Goal: Information Seeking & Learning: Learn about a topic

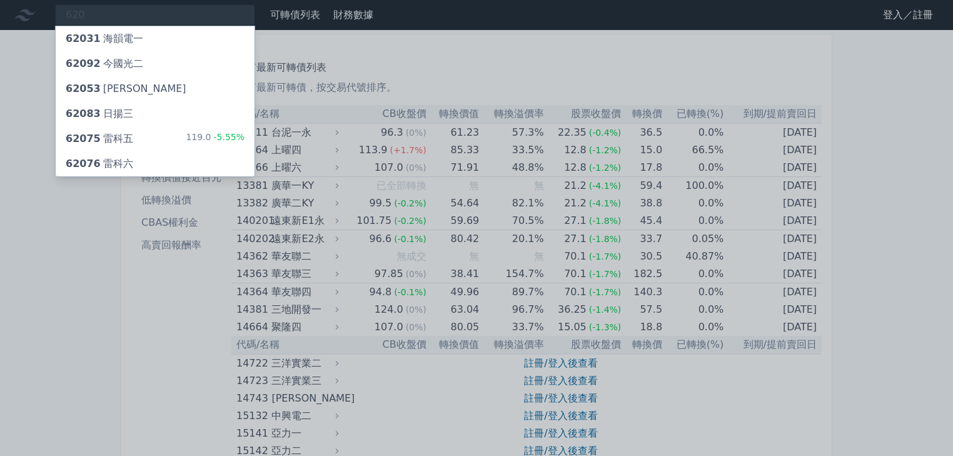
type input "620"
click at [90, 164] on span "62076" at bounding box center [83, 164] width 35 height 12
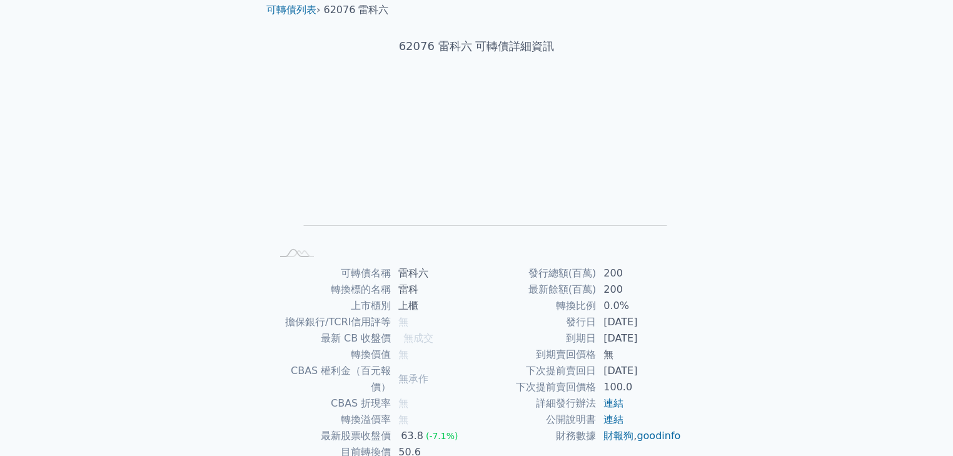
scroll to position [123, 0]
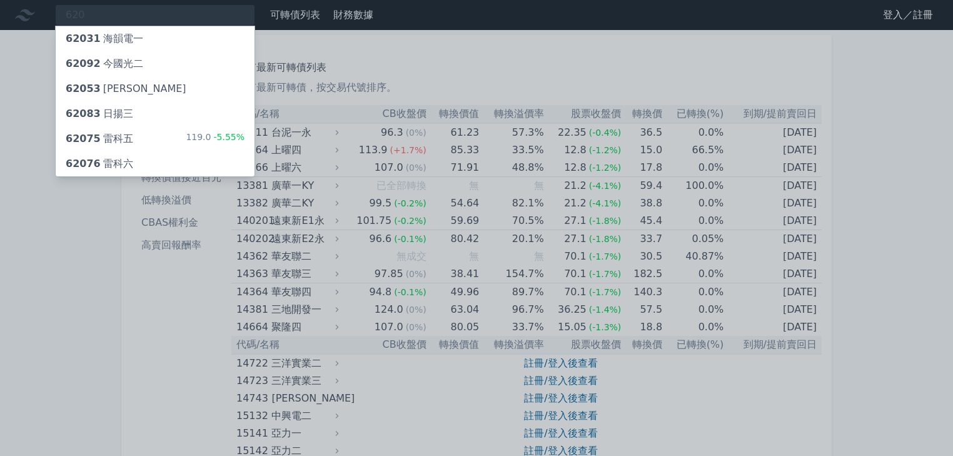
click at [93, 133] on span "62075" at bounding box center [83, 139] width 35 height 12
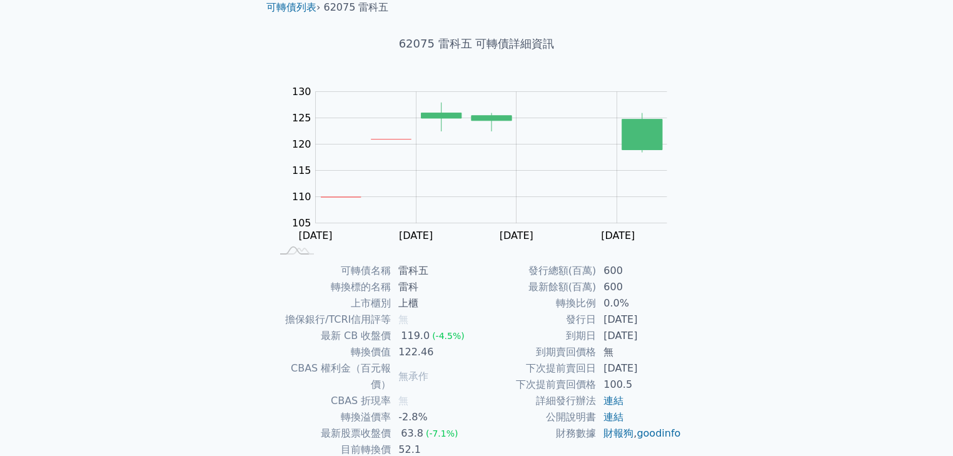
scroll to position [100, 0]
